Goal: Navigation & Orientation: Go to known website

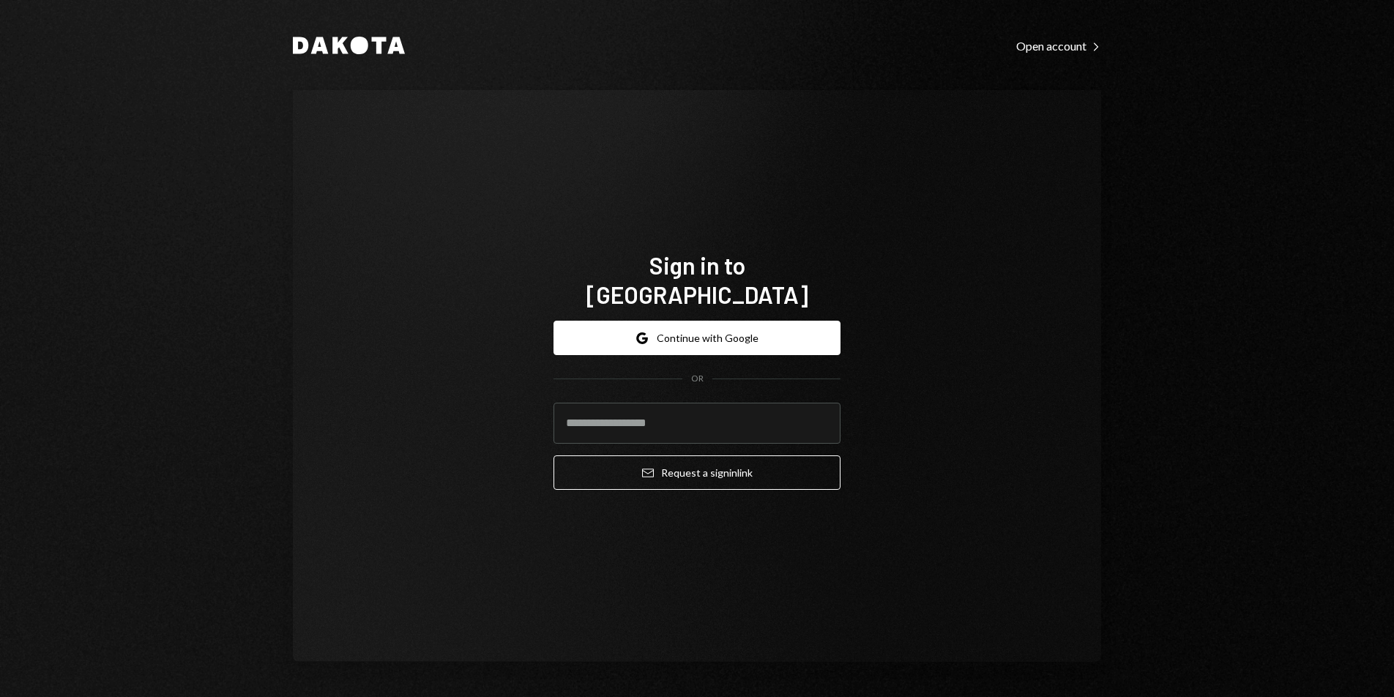
click at [732, 309] on div "Google Continue with Google OR Email Request a sign in link" at bounding box center [697, 405] width 287 height 193
click at [724, 321] on button "Google Continue with Google" at bounding box center [697, 338] width 287 height 34
